Goal: Check status: Check status

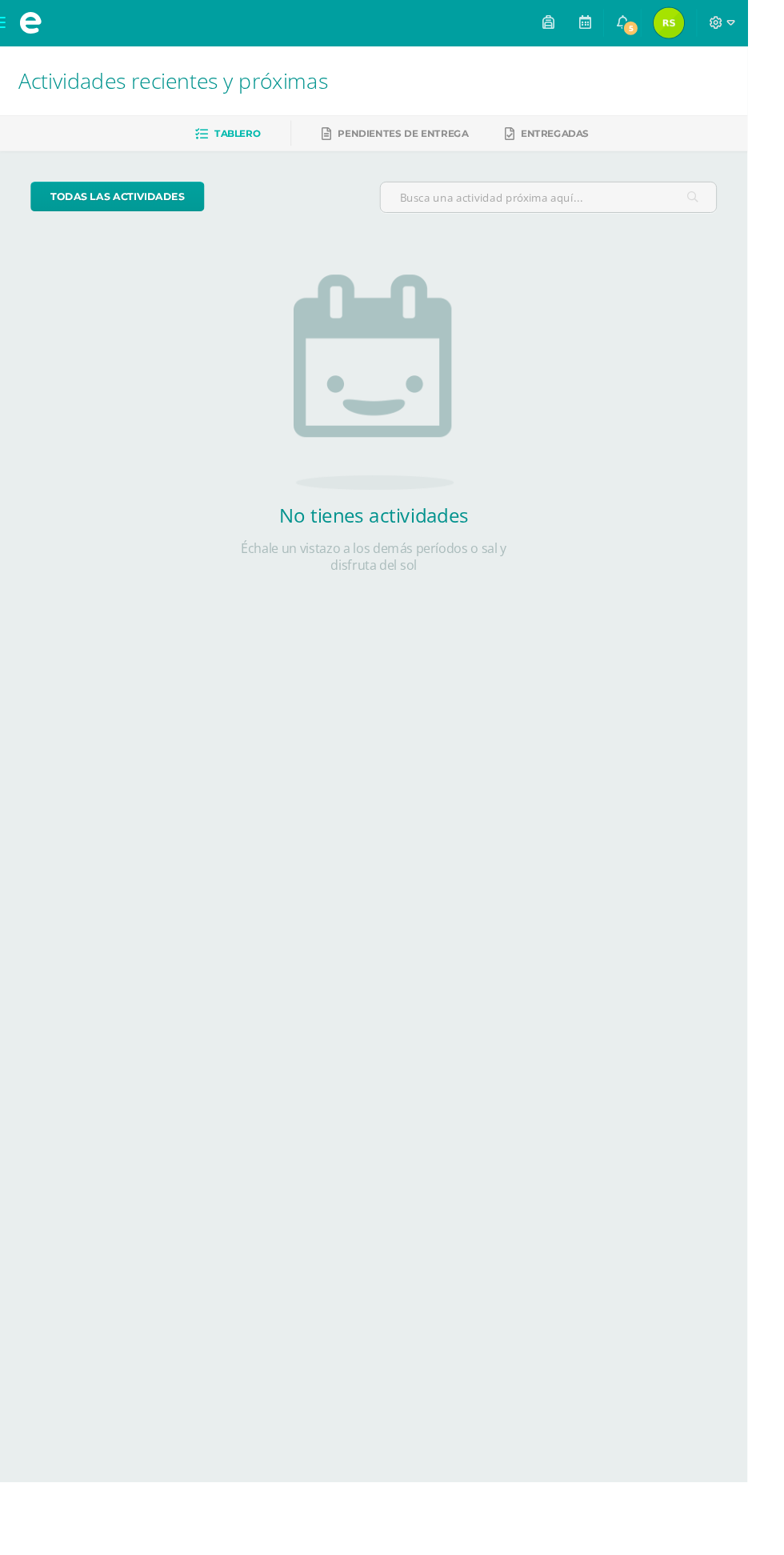
click at [718, 14] on img at bounding box center [701, 24] width 32 height 32
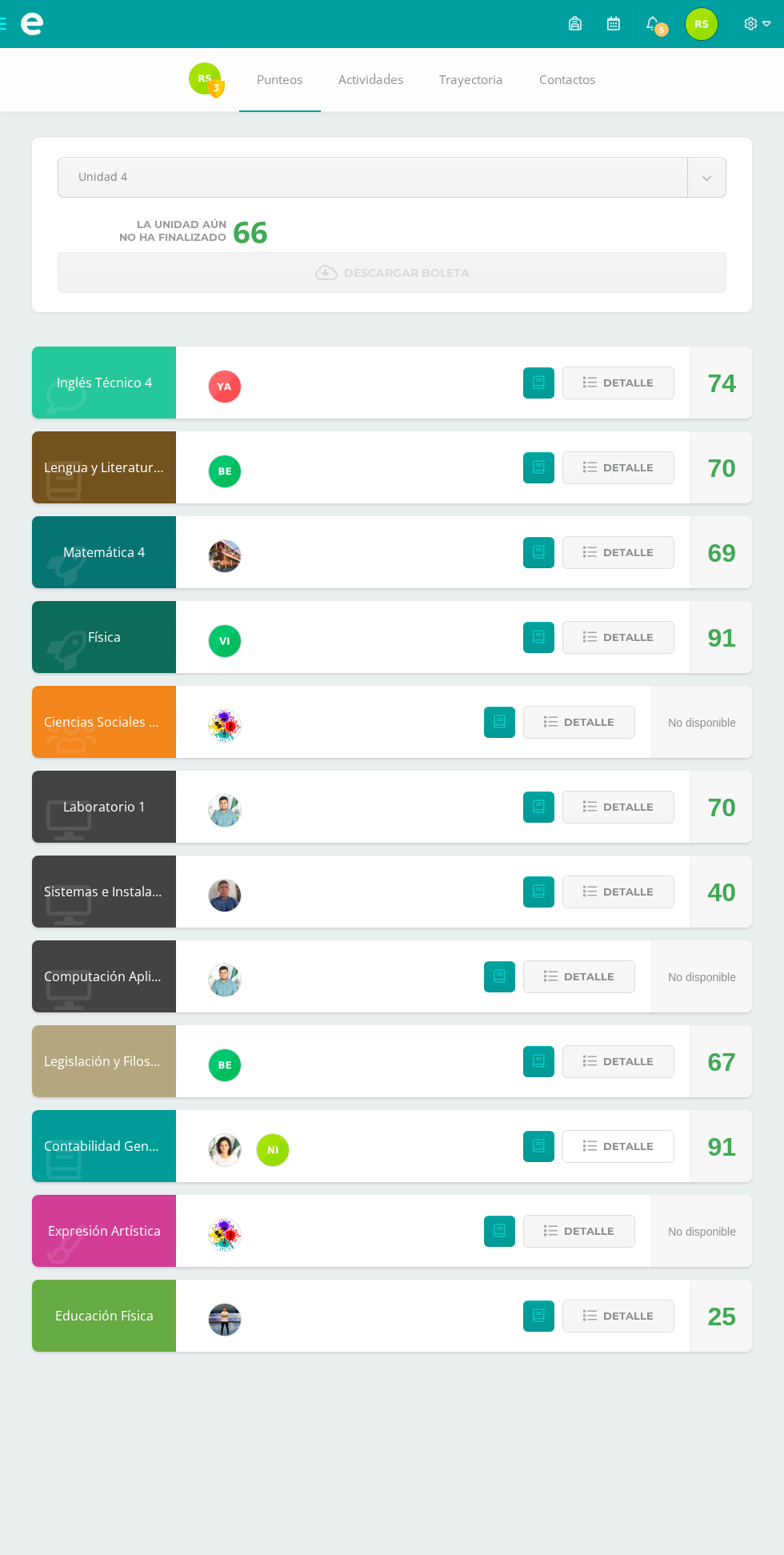
click at [590, 1146] on icon at bounding box center [590, 1146] width 14 height 14
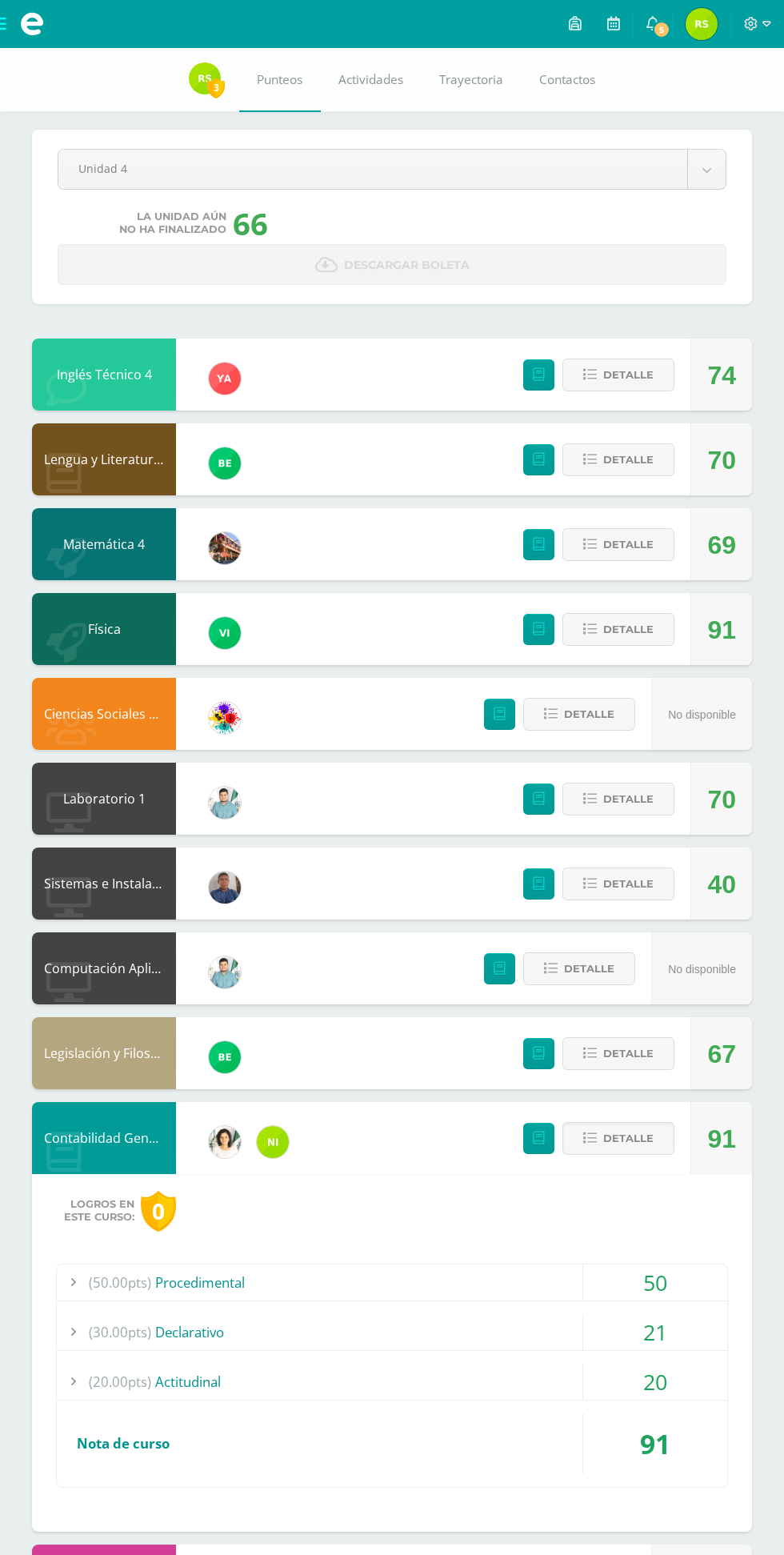
scroll to position [10, 0]
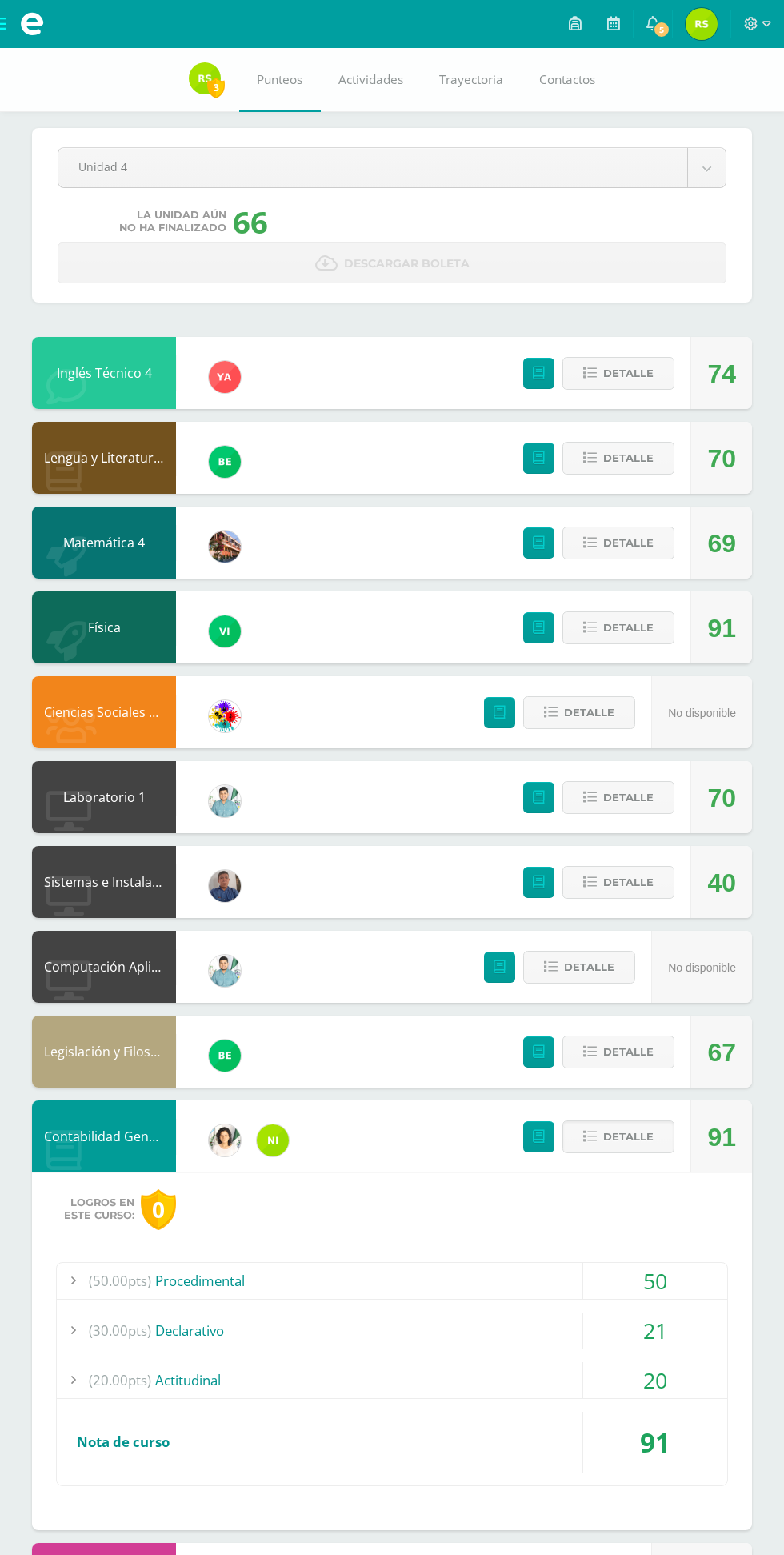
click at [672, 1272] on div "50" at bounding box center [655, 1280] width 144 height 36
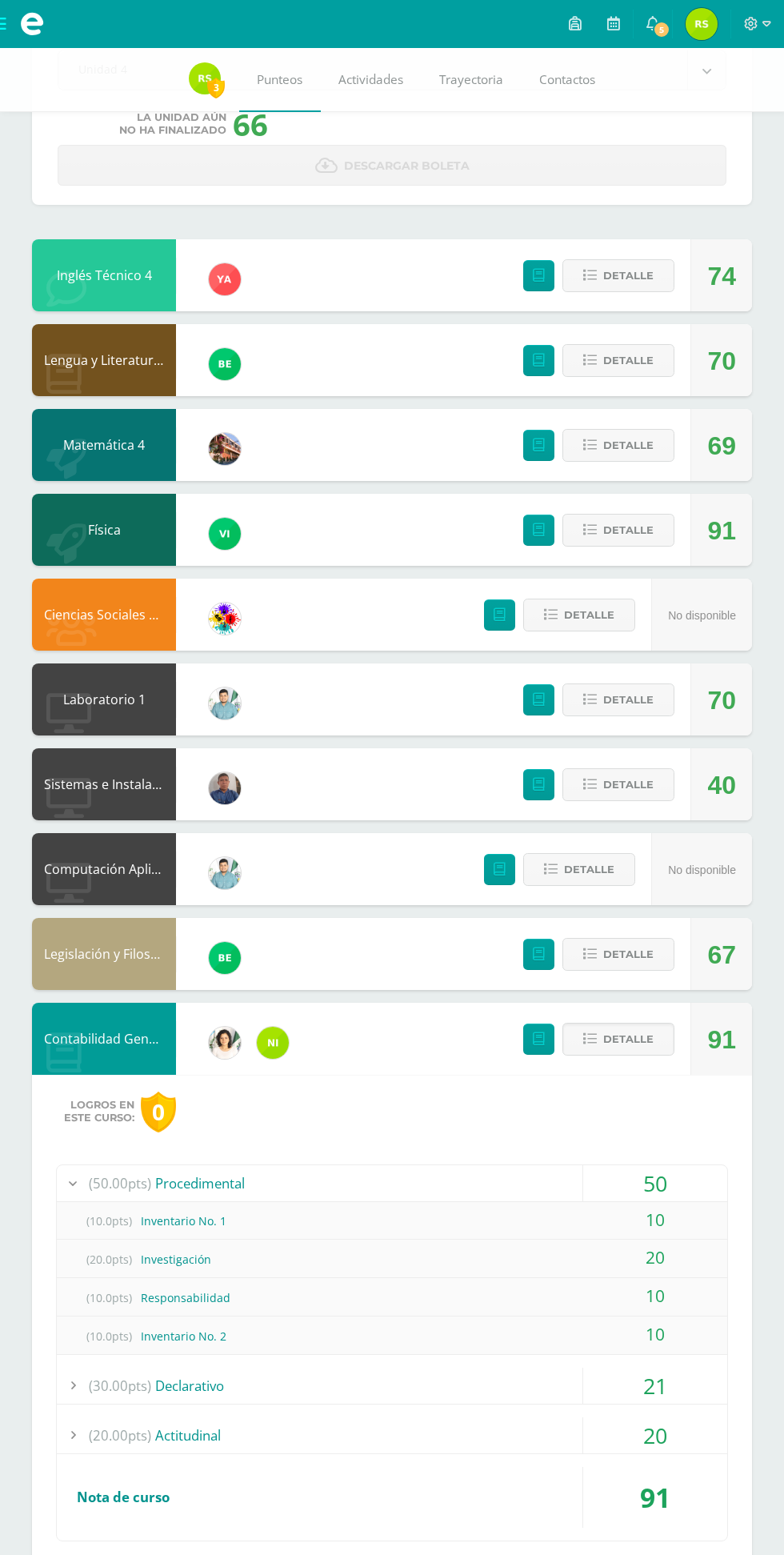
scroll to position [110, 0]
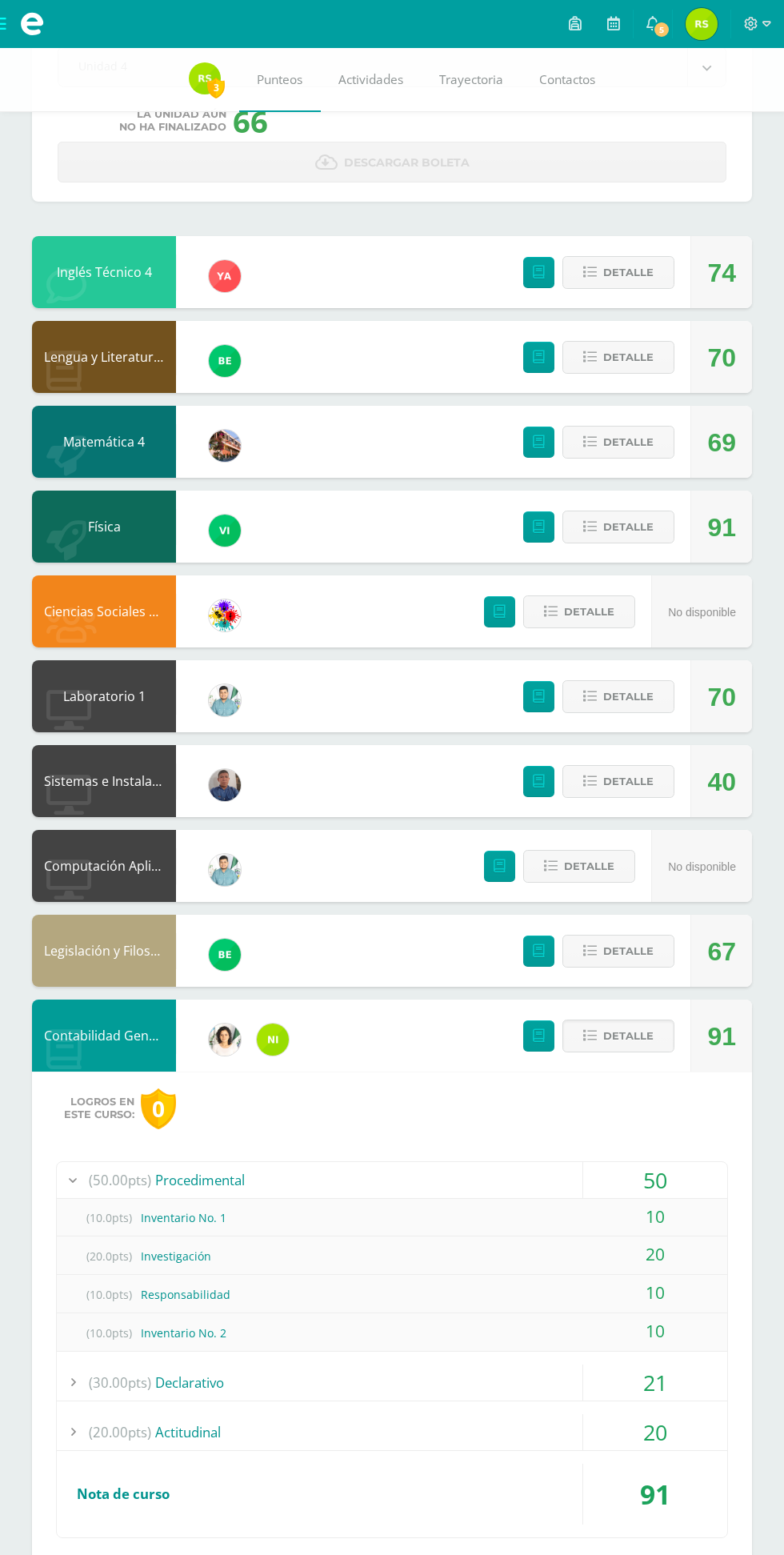
click at [617, 1044] on span "Detalle" at bounding box center [628, 1036] width 50 height 30
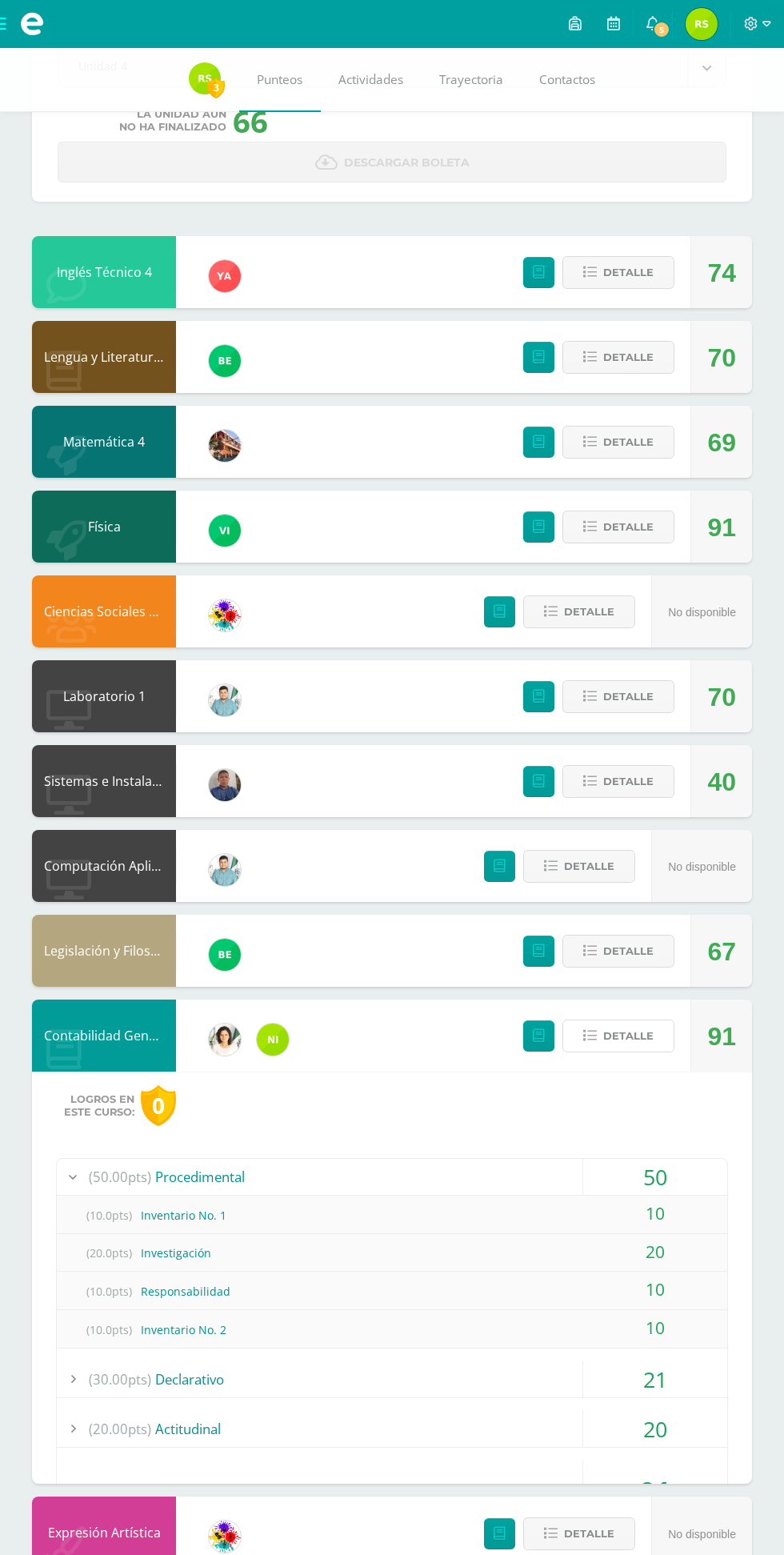
scroll to position [0, 0]
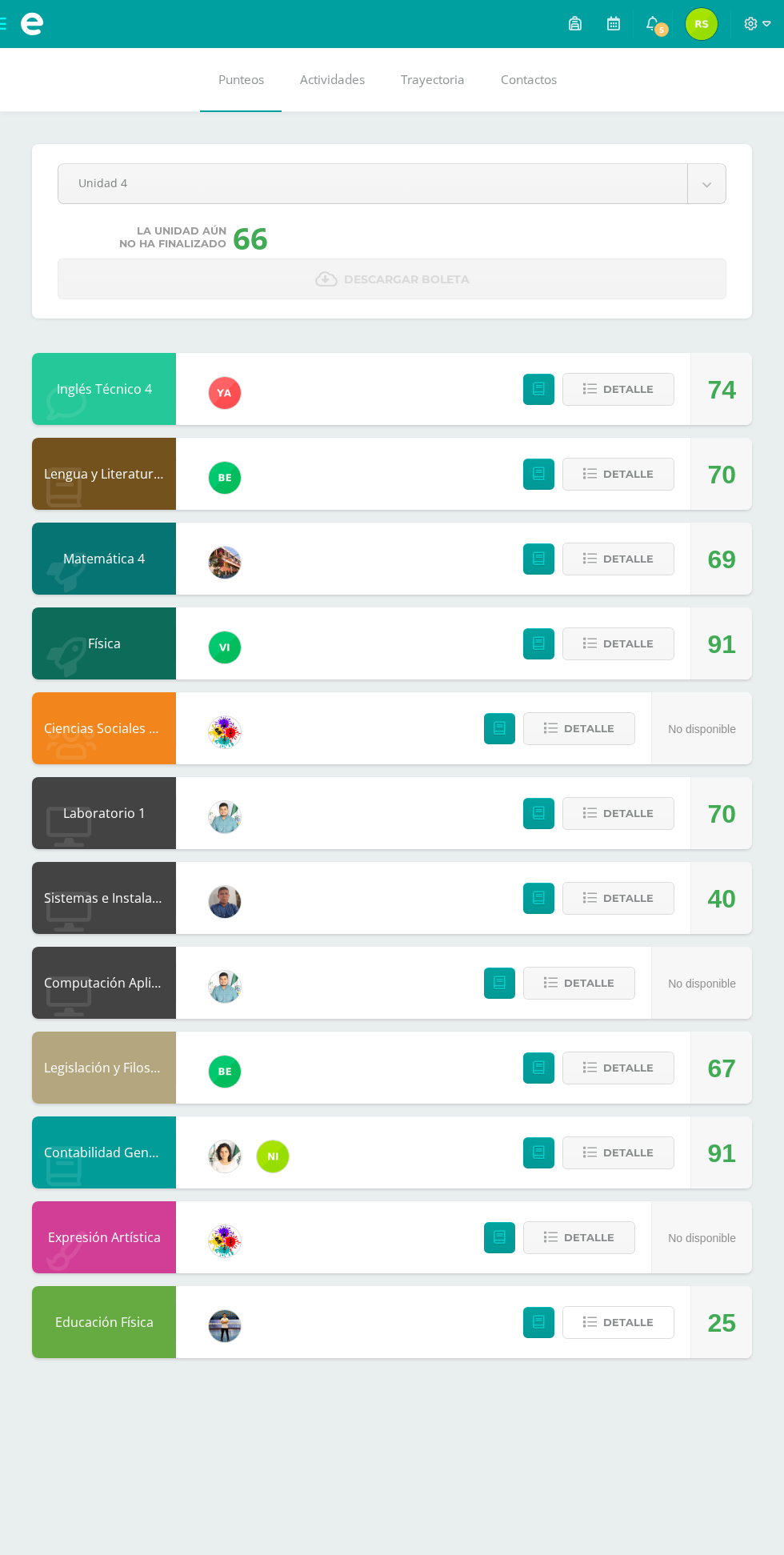
click at [637, 1327] on span "Detalle" at bounding box center [628, 1322] width 50 height 30
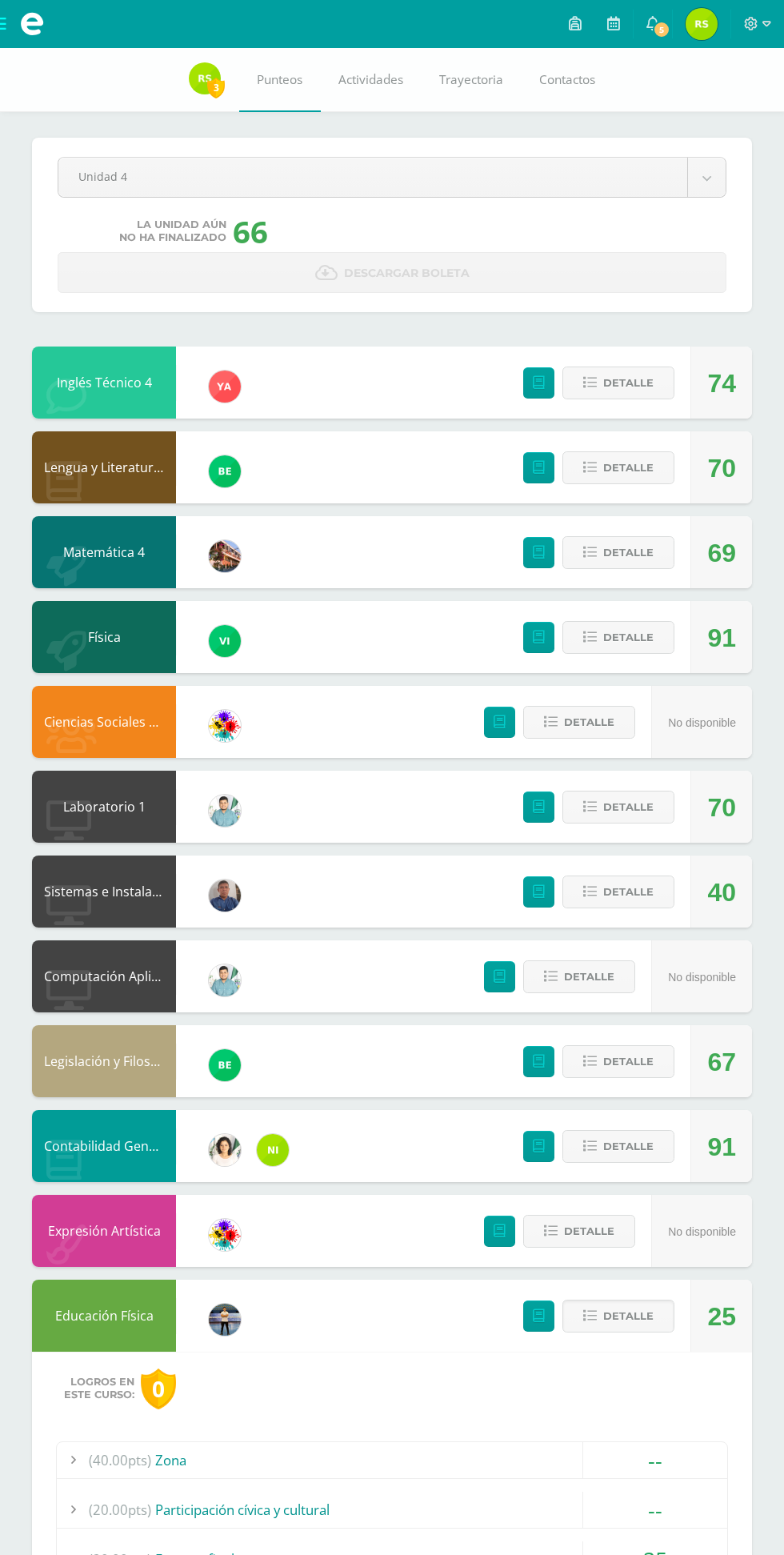
scroll to position [126, 0]
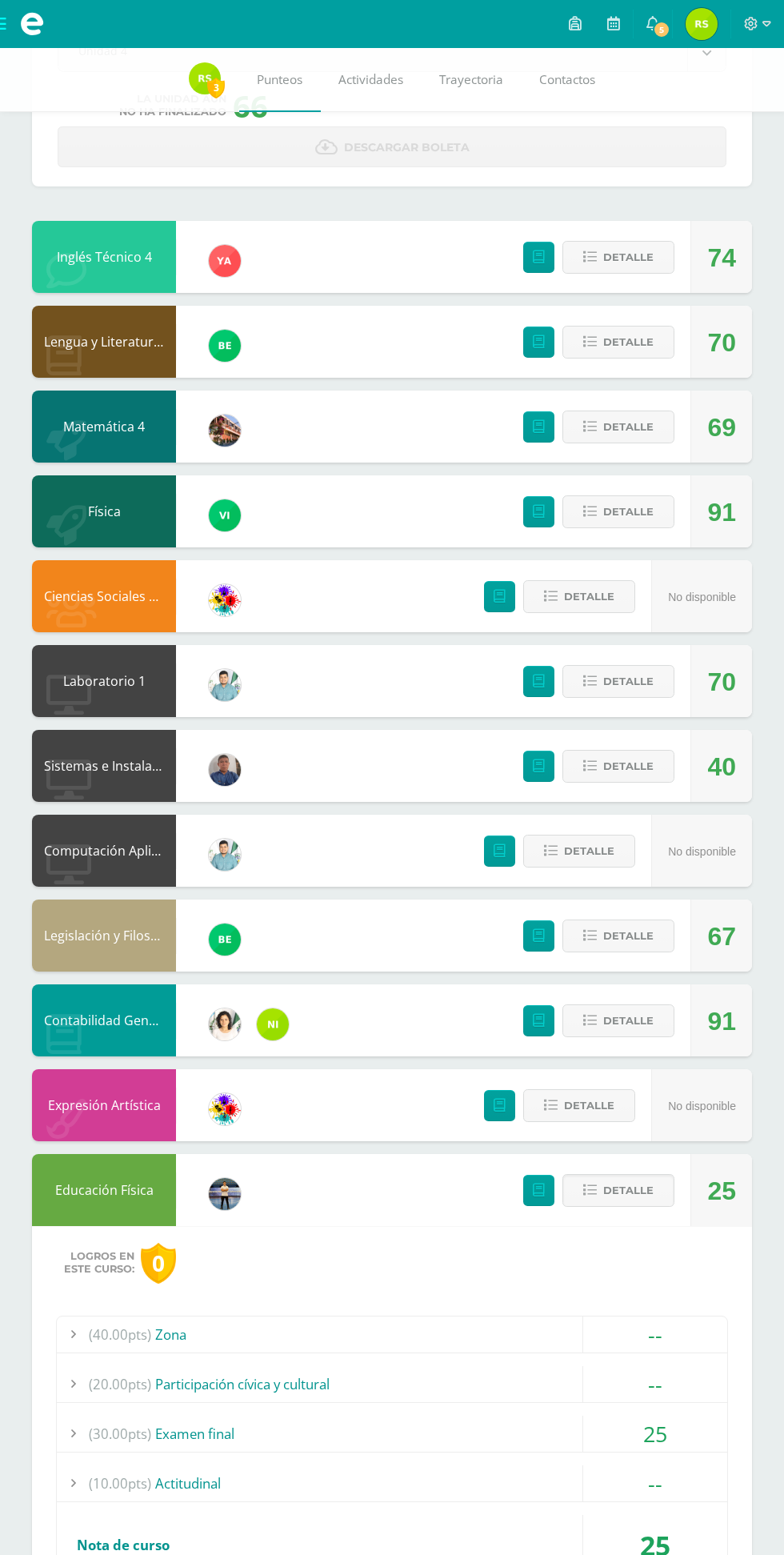
click at [670, 1322] on div "--" at bounding box center [655, 1335] width 144 height 36
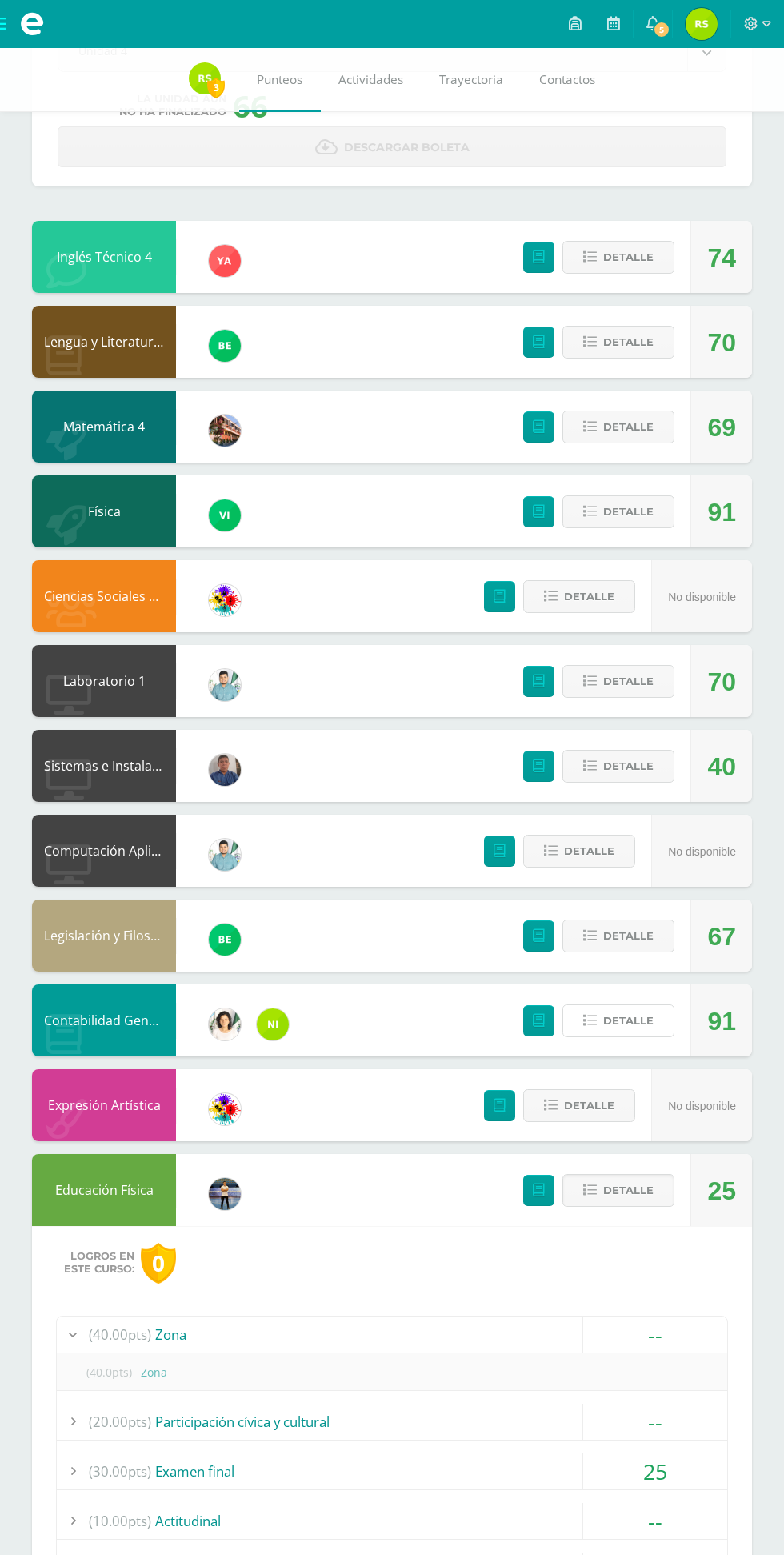
click at [614, 1023] on span "Detalle" at bounding box center [628, 1020] width 50 height 30
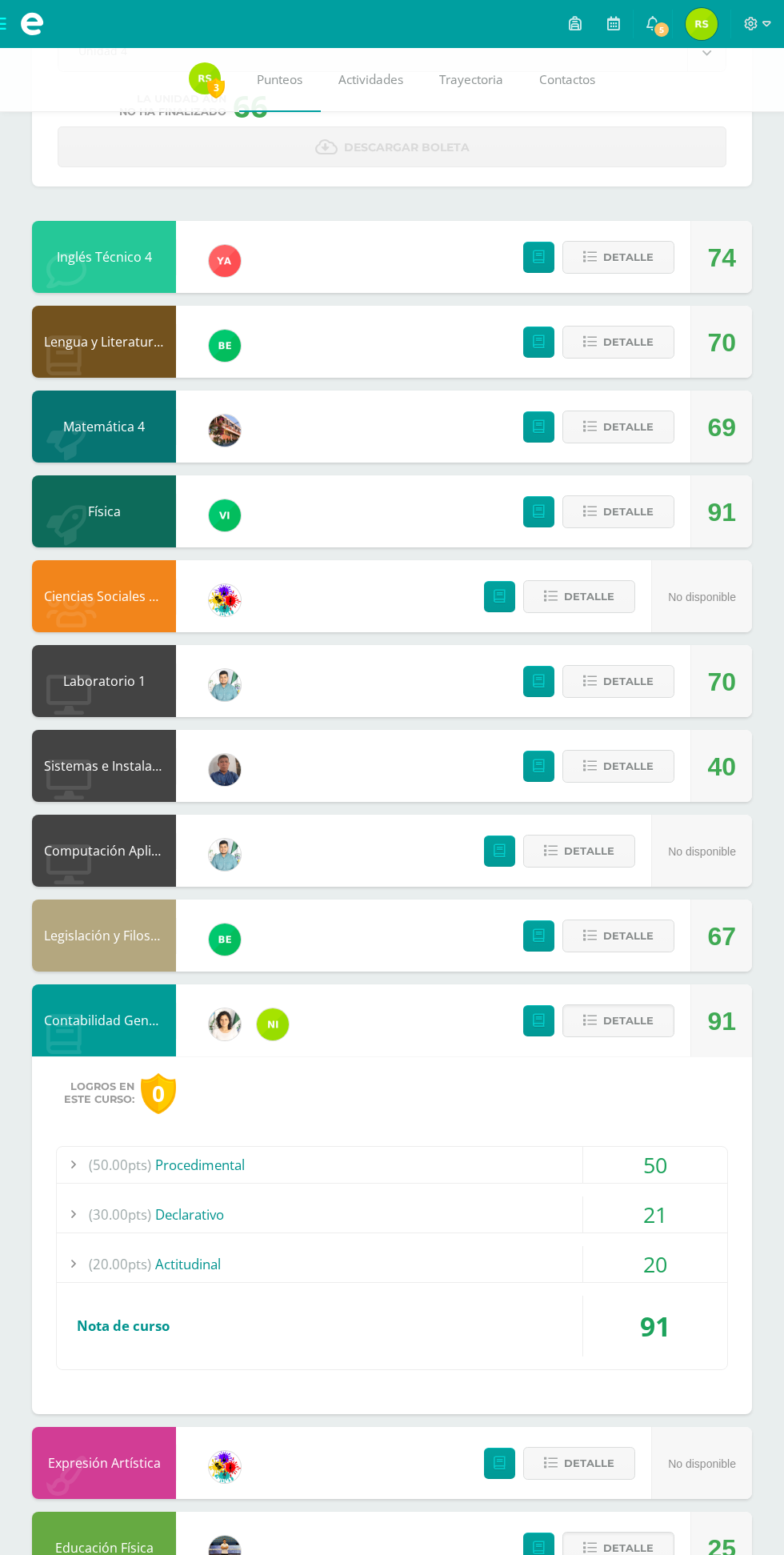
click at [621, 1028] on span "Detalle" at bounding box center [628, 1020] width 50 height 30
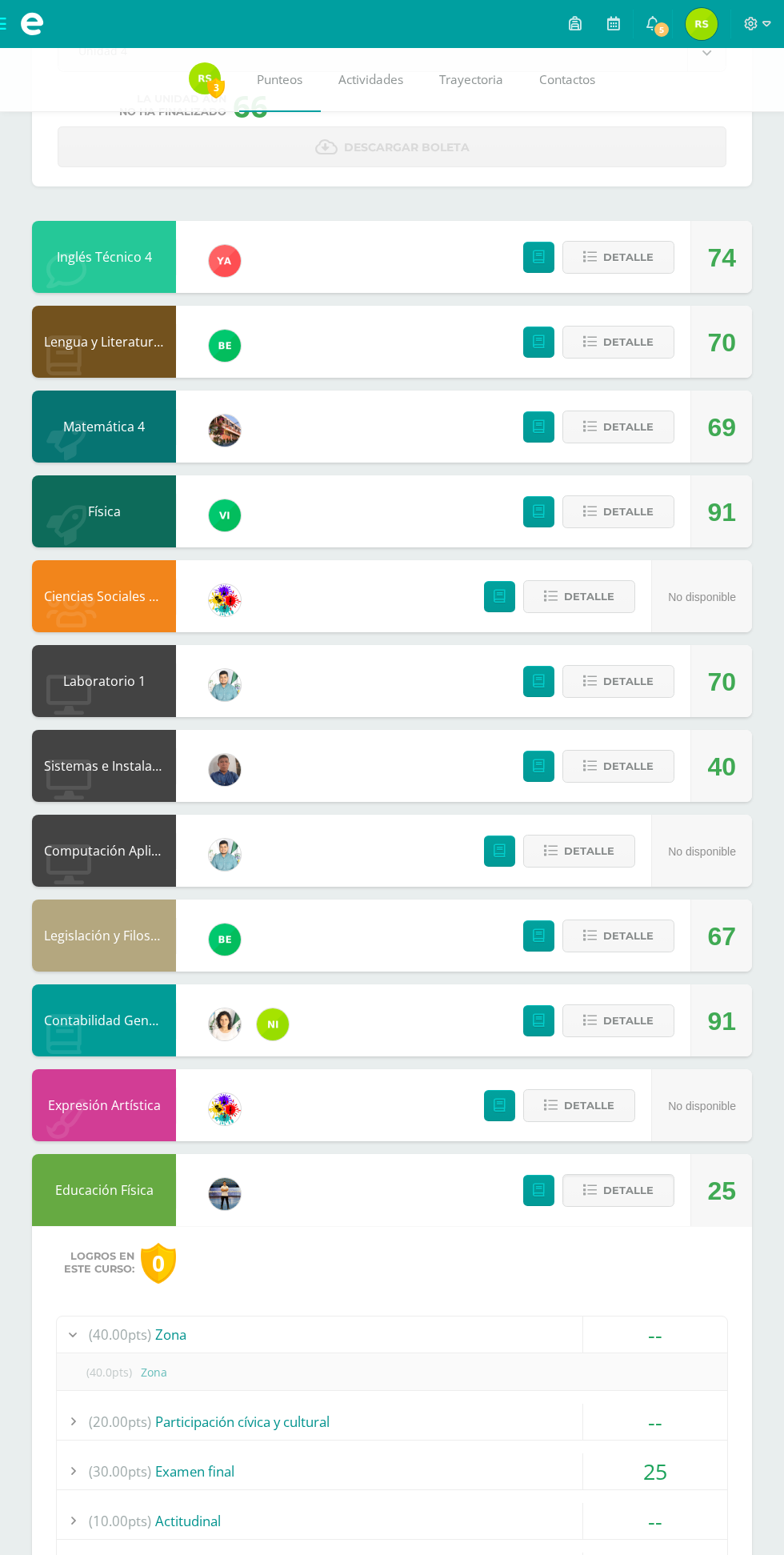
click at [620, 1190] on span "Detalle" at bounding box center [628, 1190] width 50 height 30
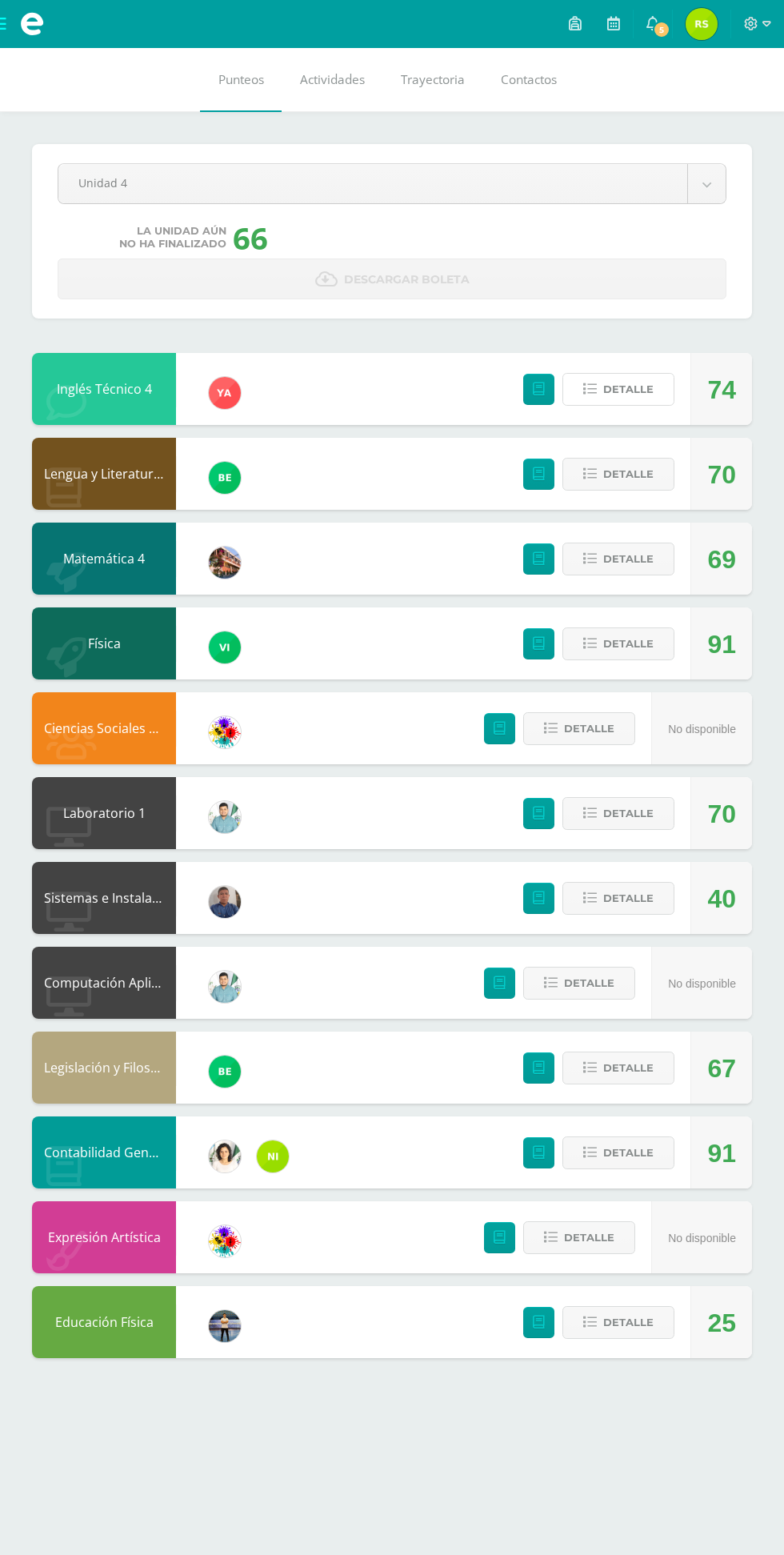
click at [630, 398] on span "Detalle" at bounding box center [628, 389] width 50 height 30
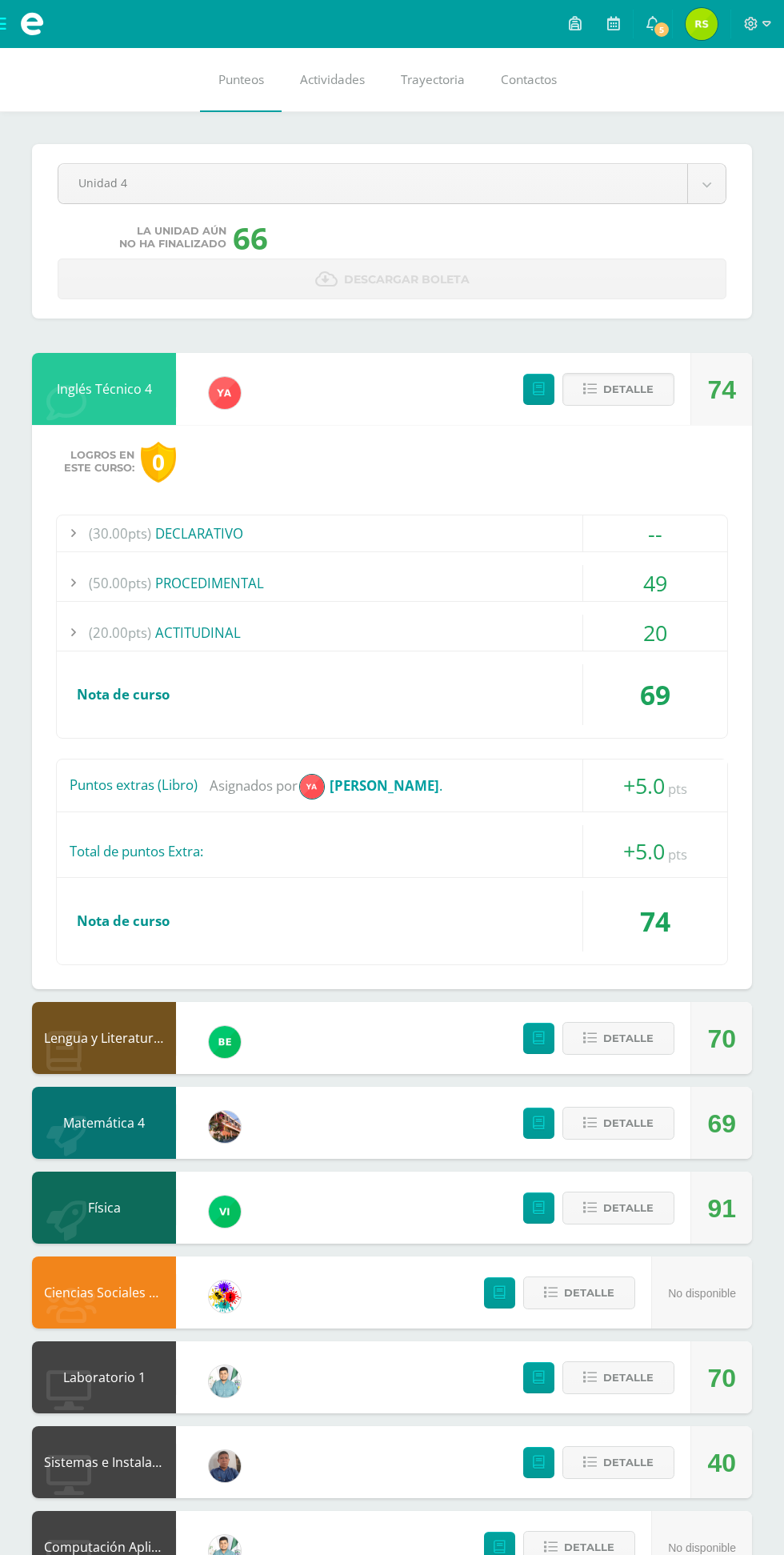
click at [624, 386] on span "Detalle" at bounding box center [628, 389] width 50 height 30
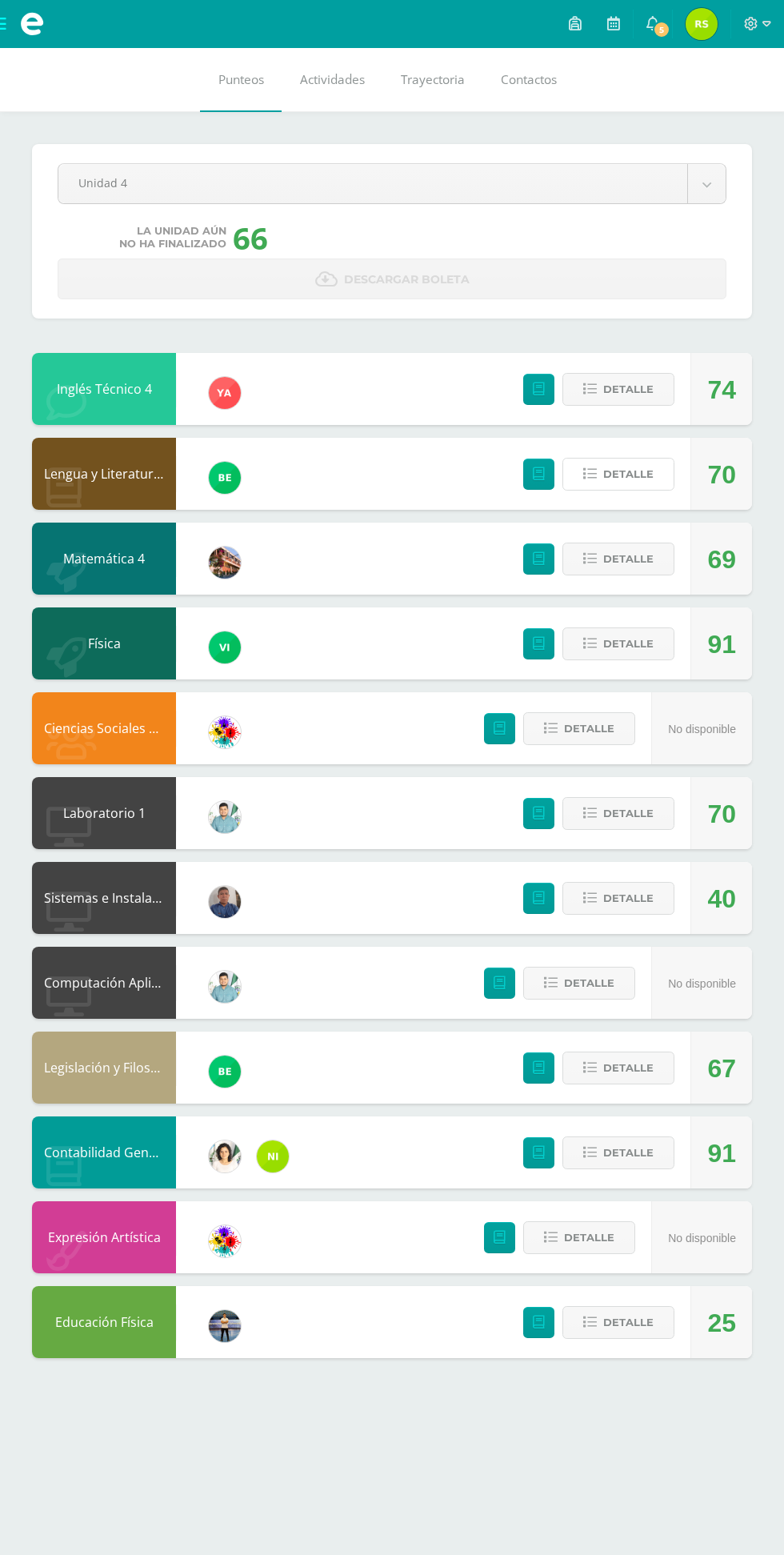
click at [637, 474] on span "Detalle" at bounding box center [628, 474] width 50 height 30
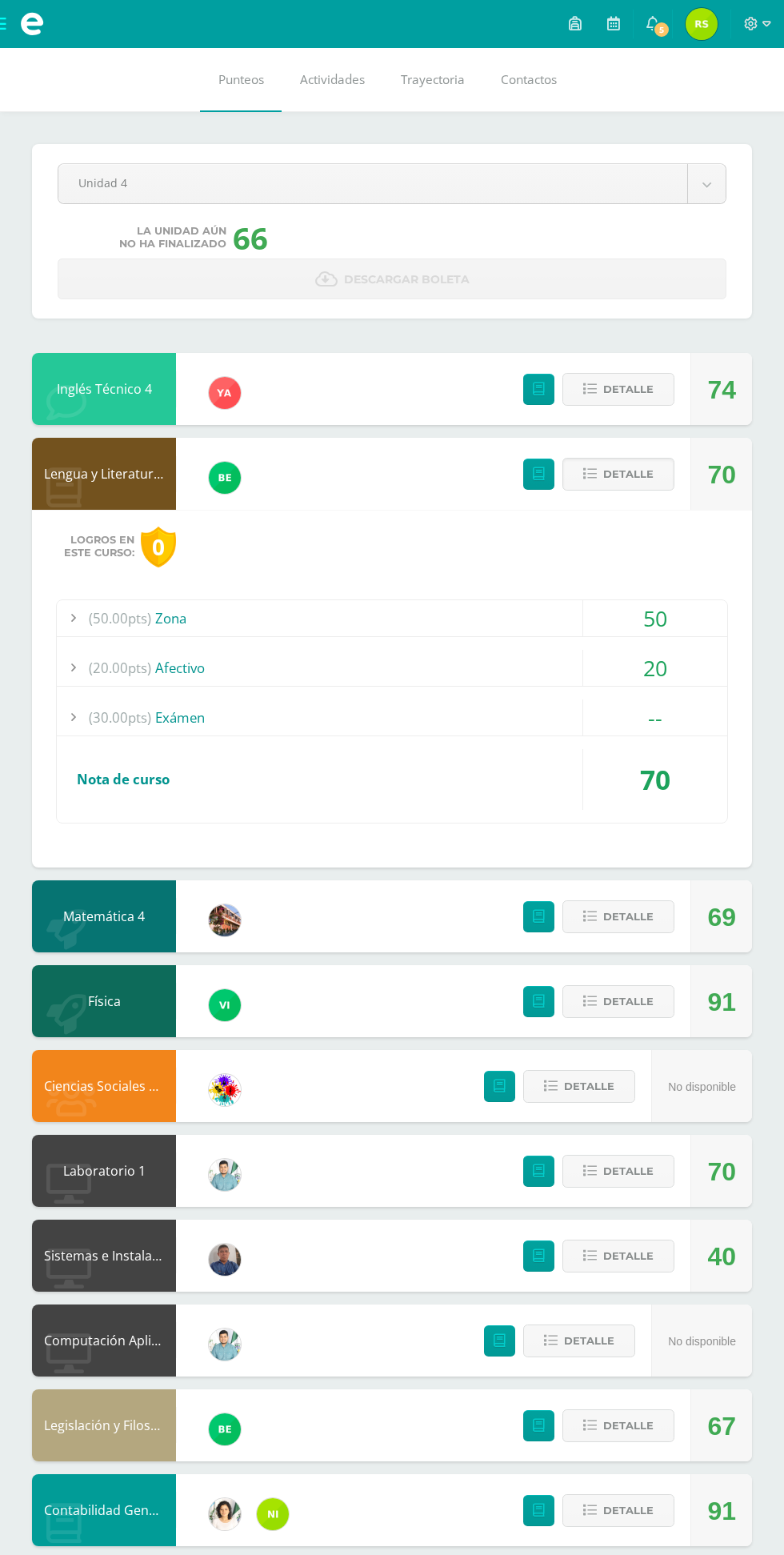
click at [637, 474] on span "Detalle" at bounding box center [628, 474] width 50 height 30
